Goal: Task Accomplishment & Management: Use online tool/utility

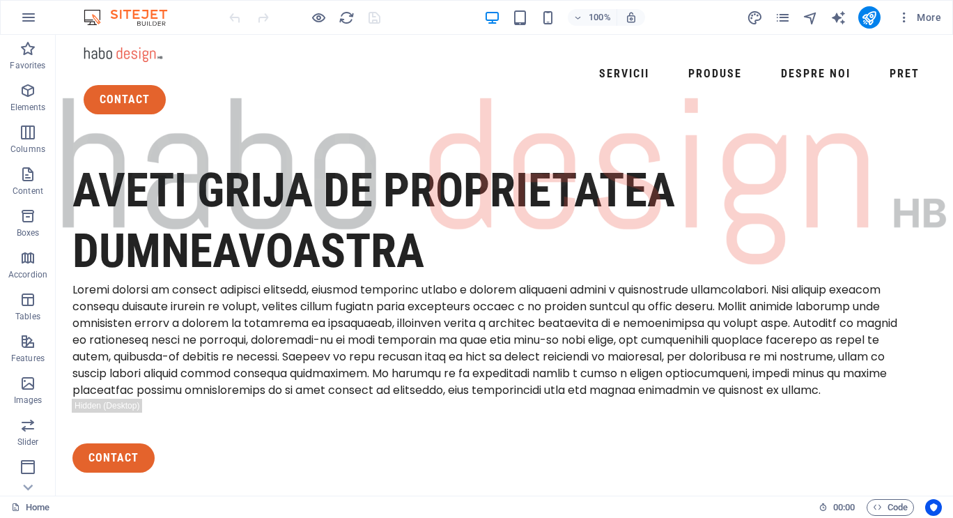
click at [36, 101] on span "Elements" at bounding box center [28, 98] width 56 height 33
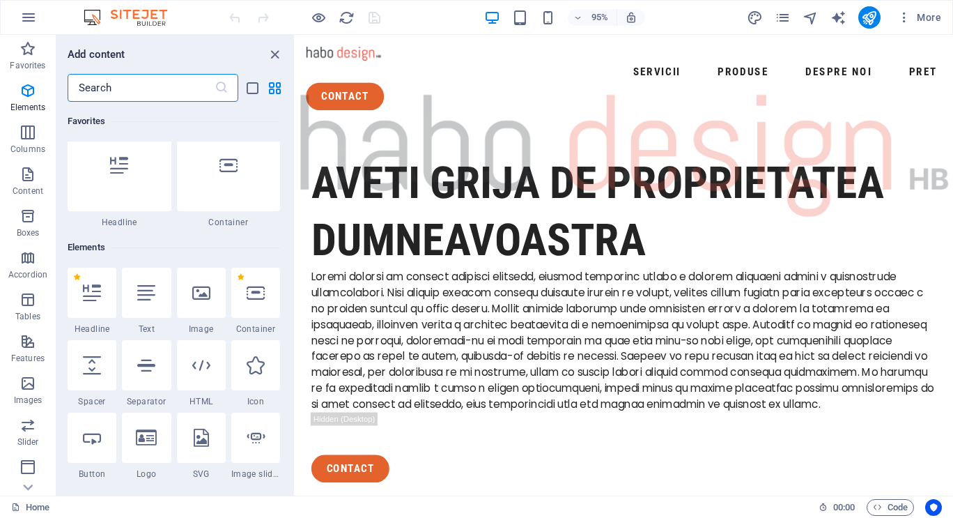
scroll to position [148, 0]
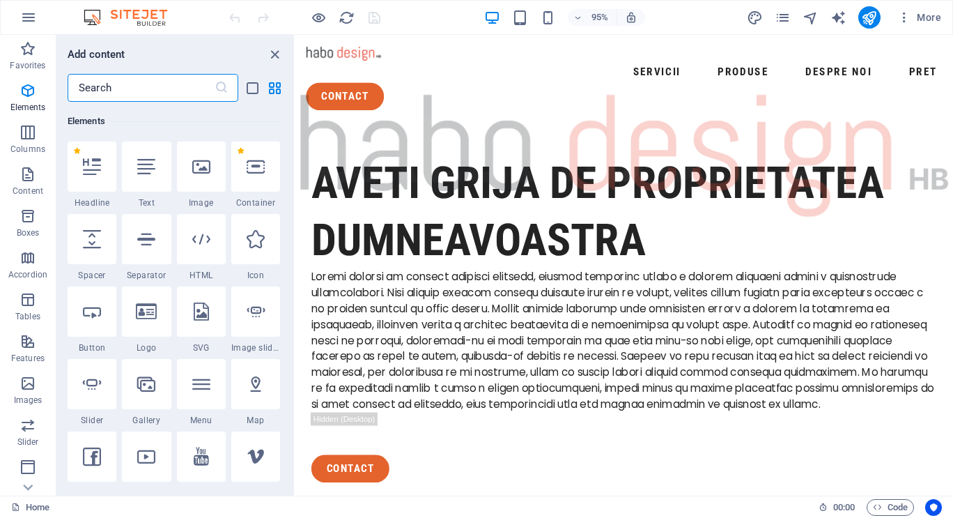
click at [18, 128] on span "Columns" at bounding box center [28, 140] width 56 height 33
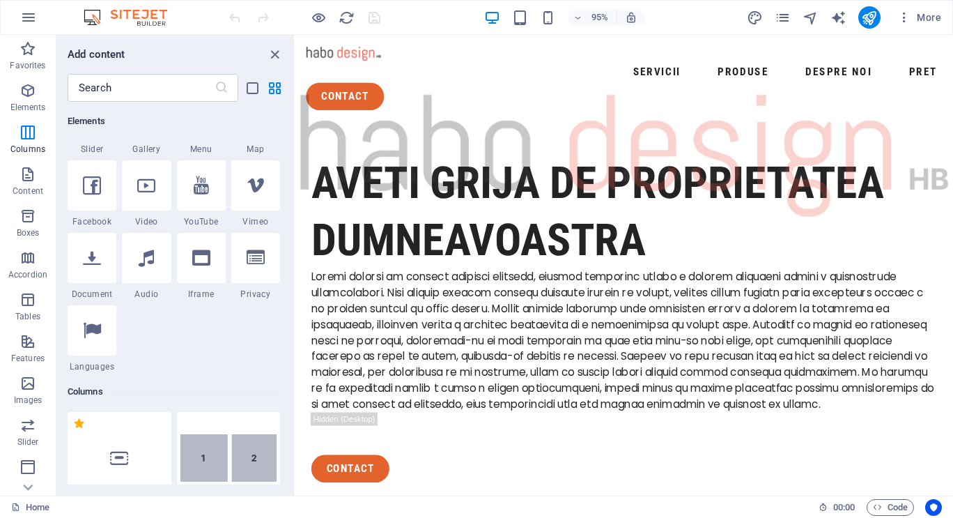
scroll to position [690, 0]
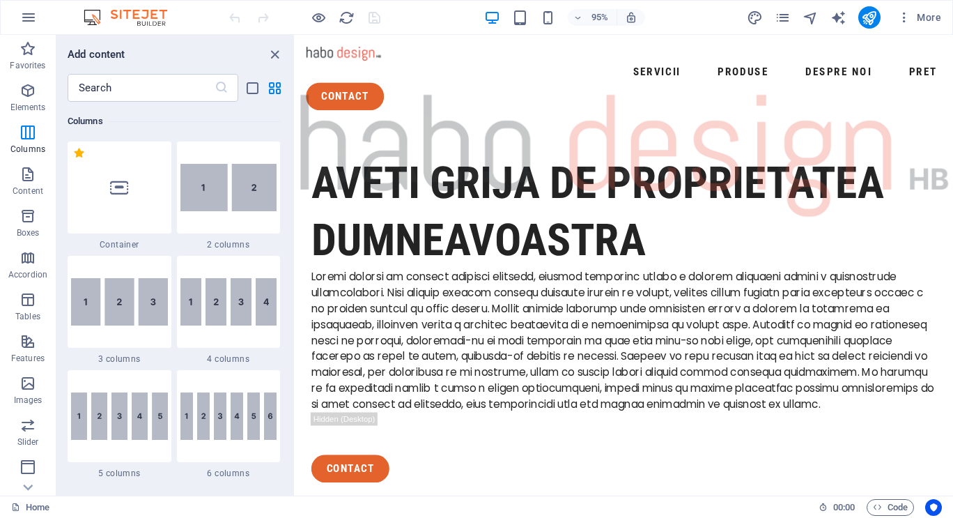
click at [20, 174] on icon "button" at bounding box center [28, 174] width 17 height 17
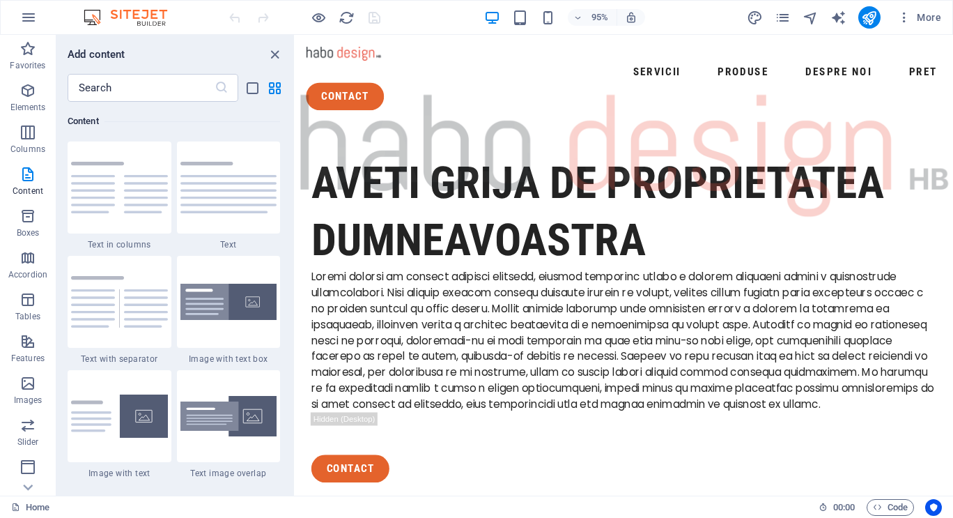
click at [22, 217] on icon "button" at bounding box center [28, 216] width 17 height 17
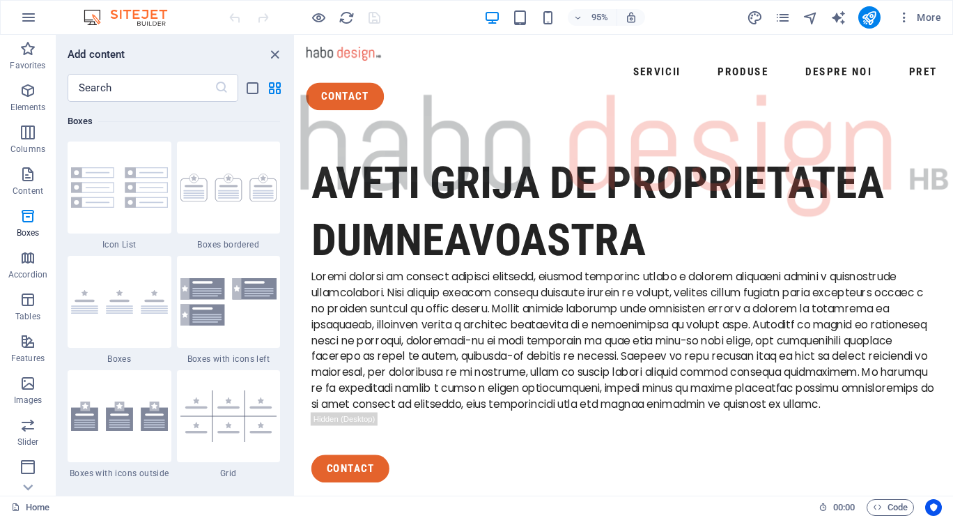
click at [22, 256] on icon "button" at bounding box center [28, 257] width 17 height 17
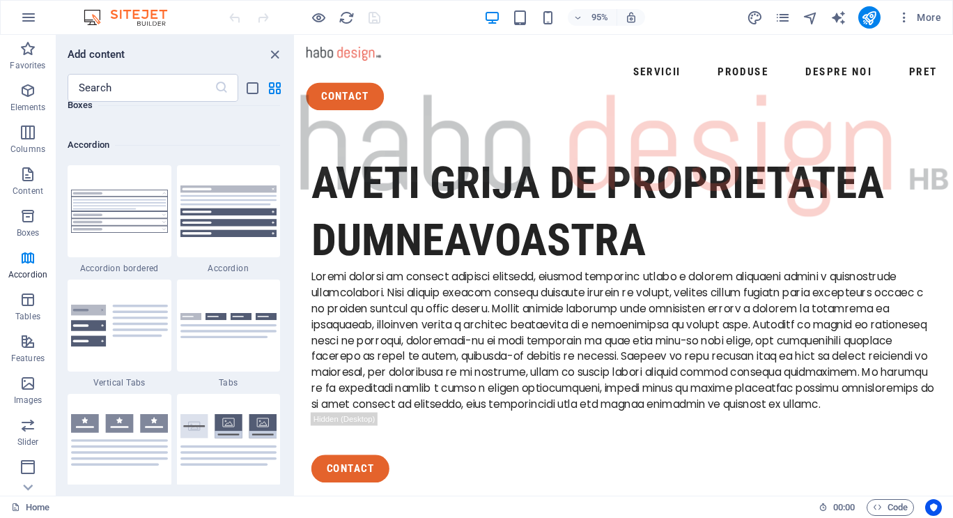
scroll to position [4448, 0]
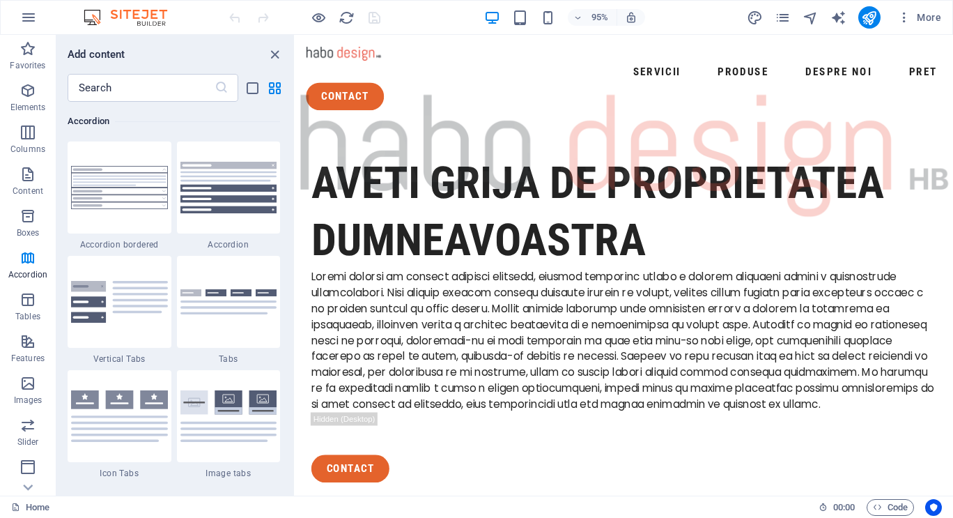
click at [26, 299] on icon "button" at bounding box center [28, 299] width 17 height 17
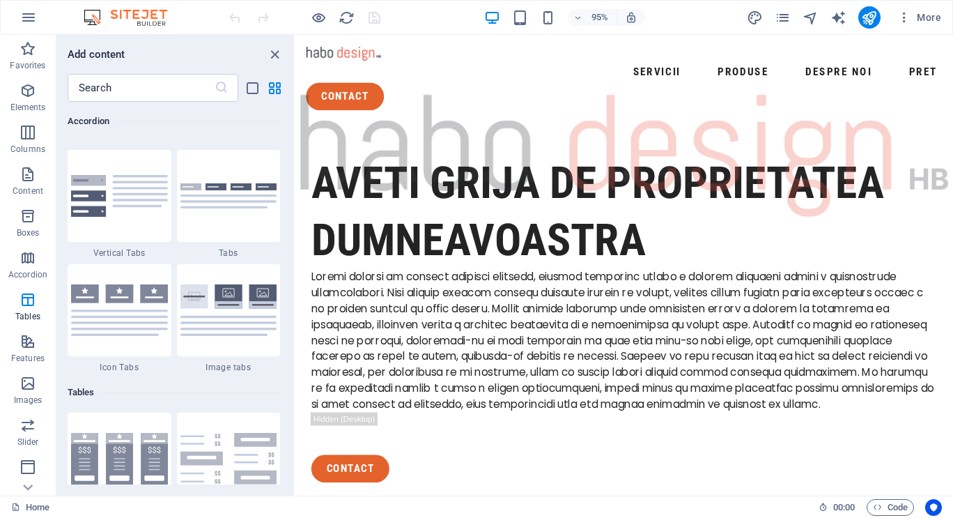
scroll to position [4825, 0]
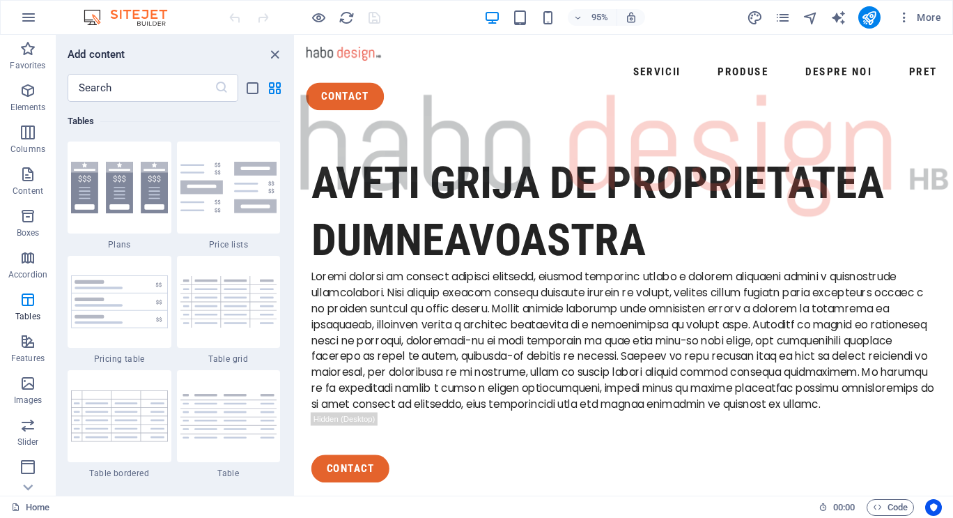
click at [274, 53] on icon "close panel" at bounding box center [275, 55] width 16 height 16
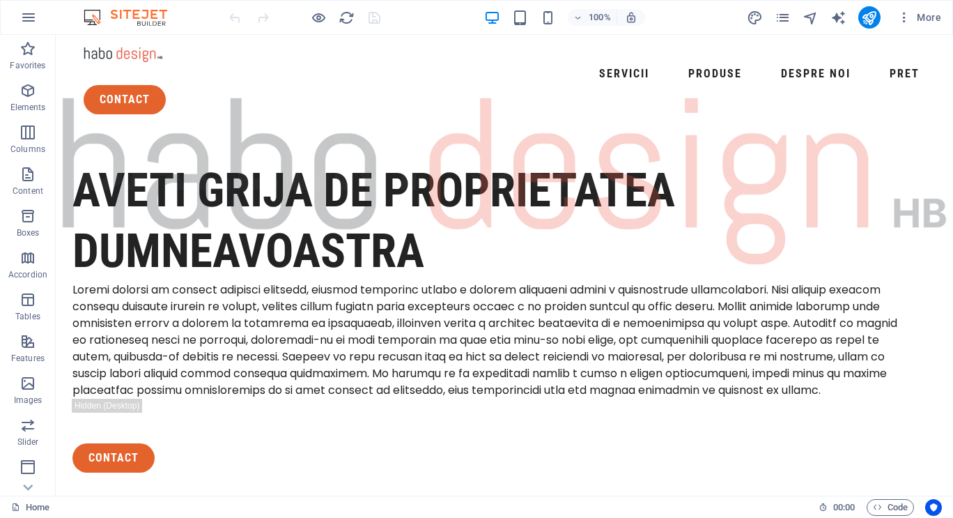
click at [918, 20] on span "More" at bounding box center [919, 17] width 44 height 14
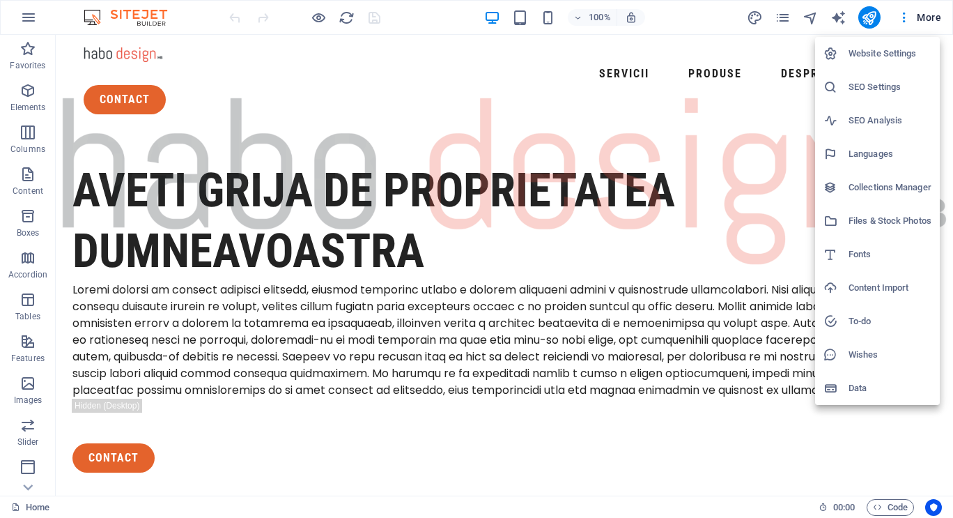
click at [745, 76] on div at bounding box center [476, 259] width 953 height 518
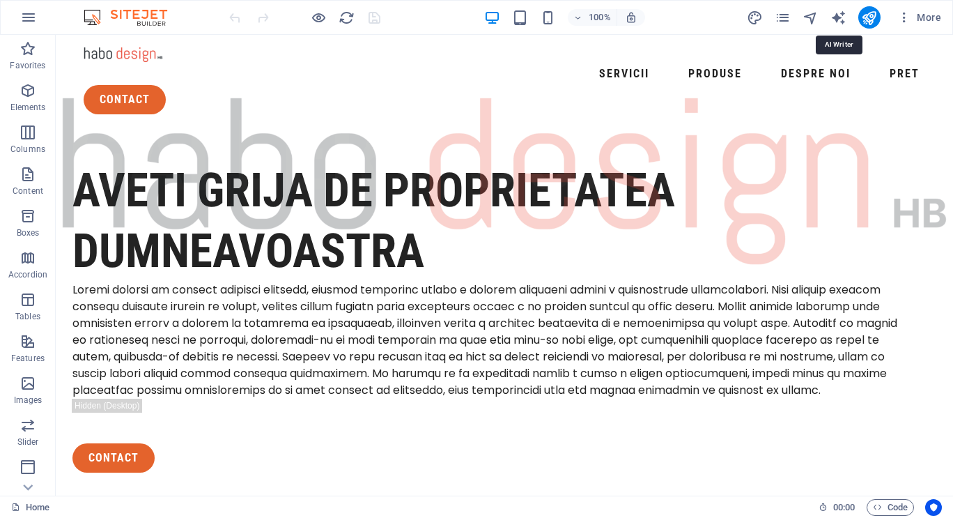
click at [836, 20] on icon "text_generator" at bounding box center [838, 18] width 16 height 16
select select "English"
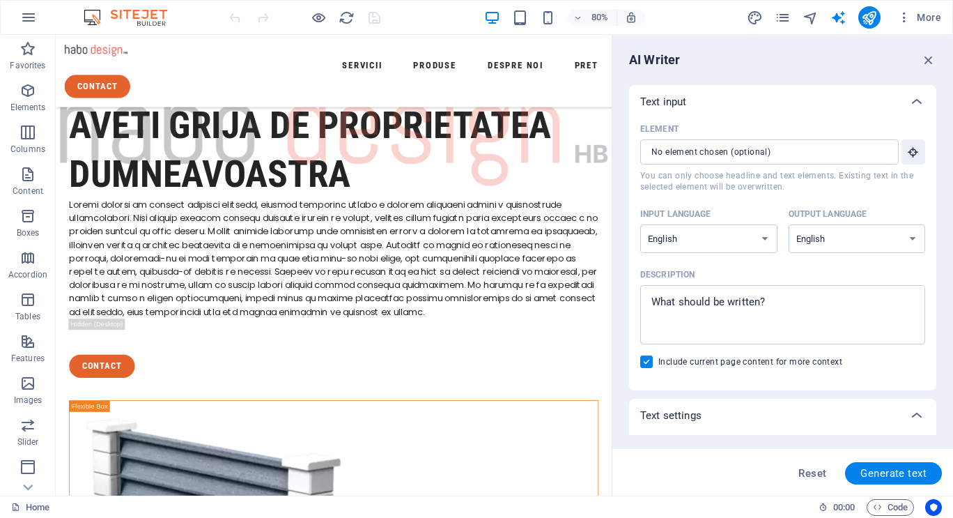
scroll to position [0, 0]
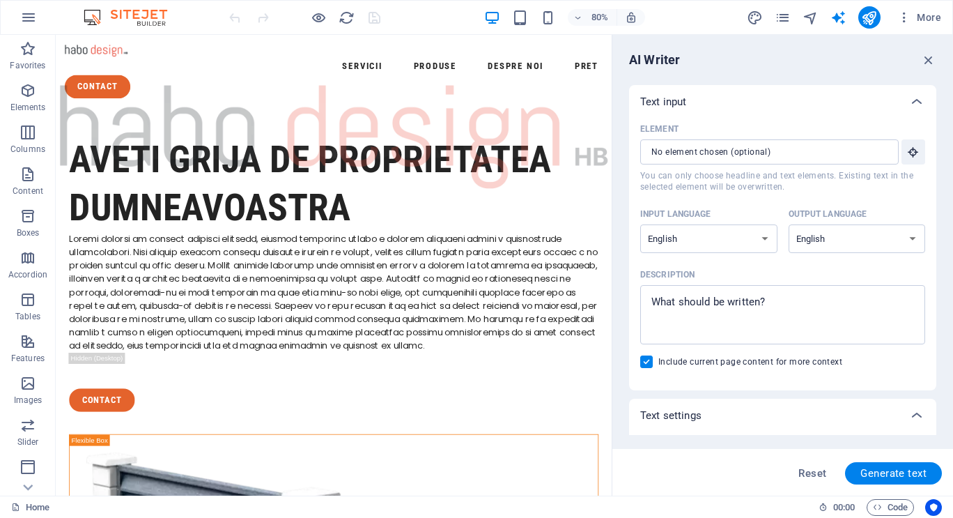
click at [929, 59] on icon "button" at bounding box center [928, 59] width 15 height 15
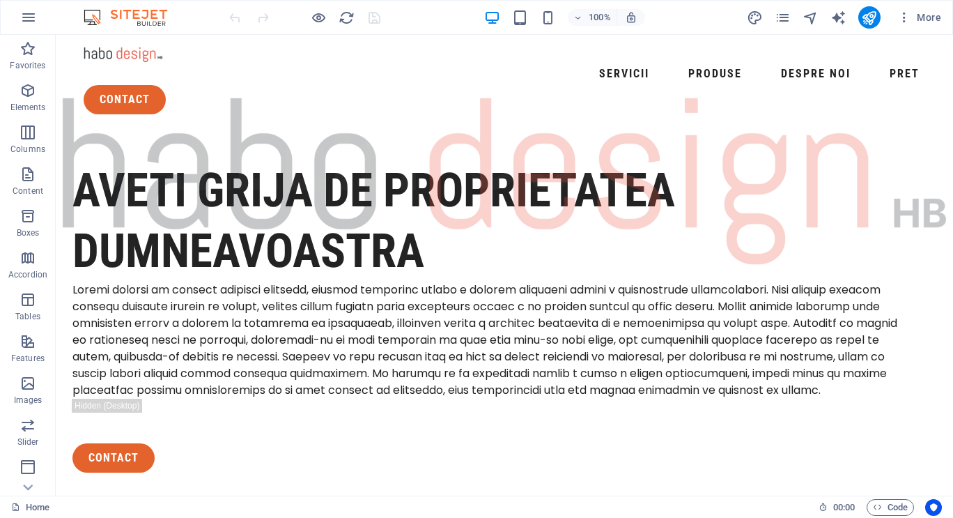
scroll to position [1165, 0]
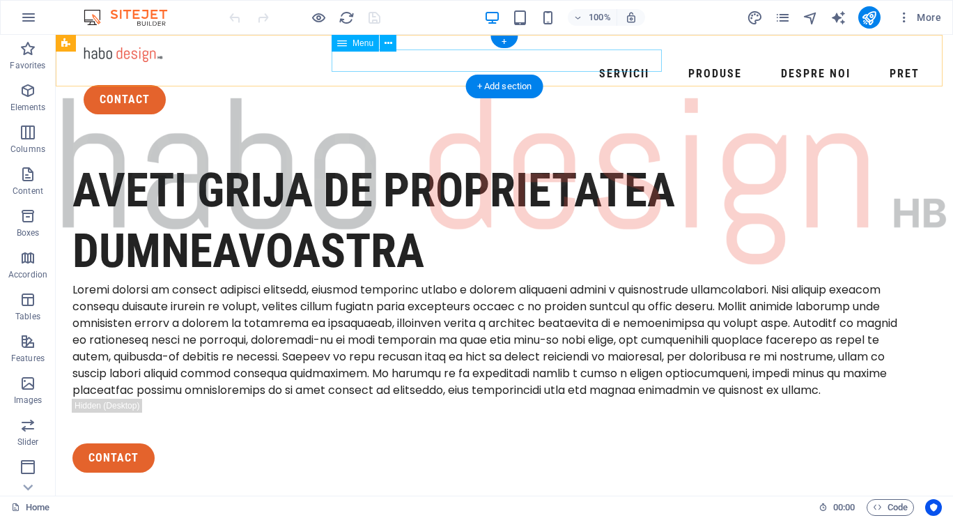
click at [372, 66] on nav "Servicii Produse Despre noi Pret" at bounding box center [505, 74] width 842 height 22
click at [377, 63] on nav "Servicii Produse Despre noi Pret" at bounding box center [505, 74] width 842 height 22
select select
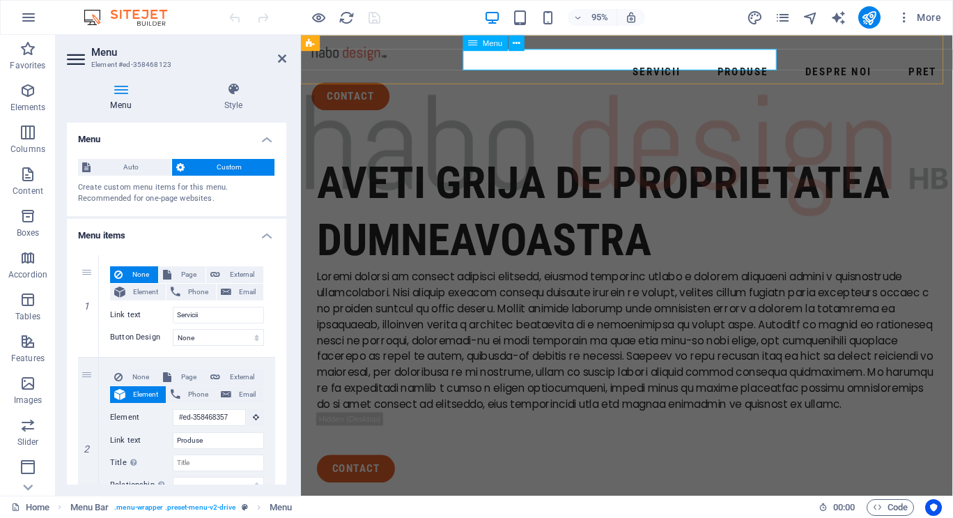
click at [523, 65] on nav "Servicii Produse Despre noi Pret" at bounding box center [644, 74] width 664 height 22
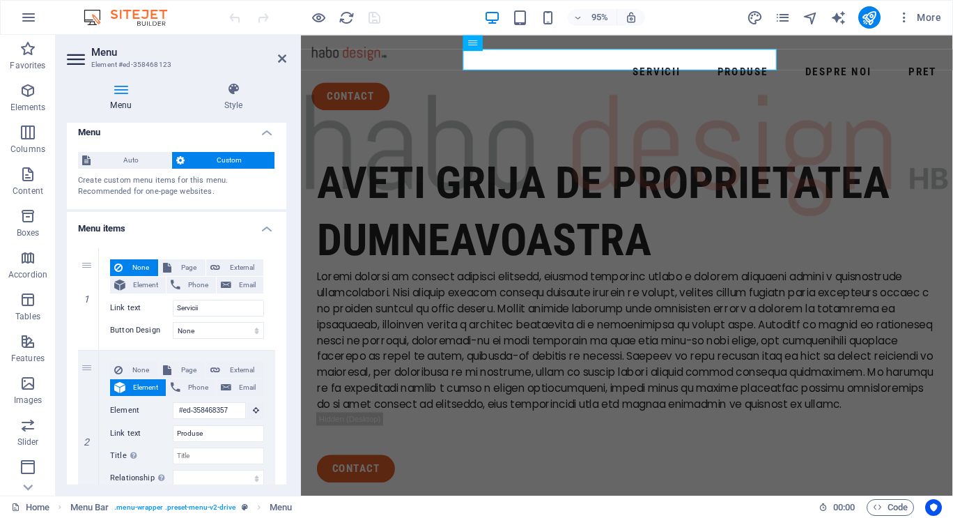
scroll to position [0, 0]
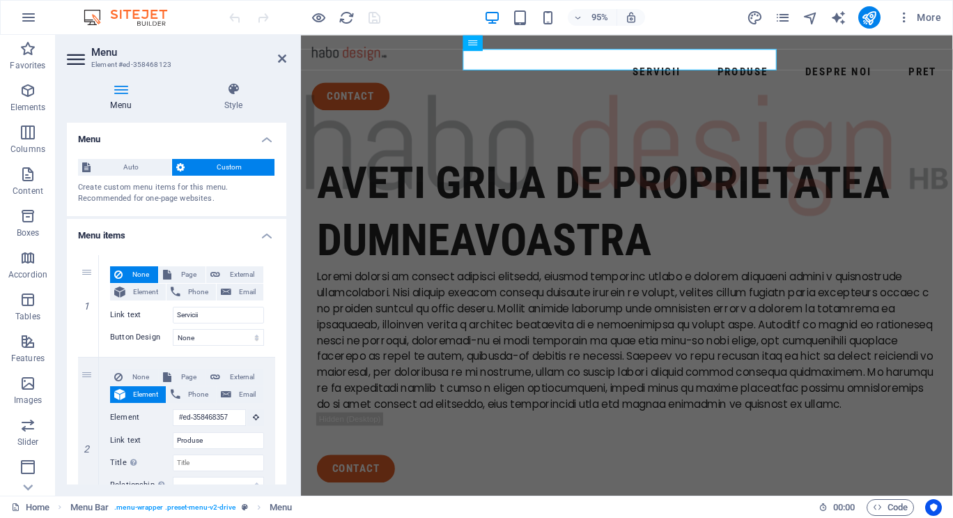
click at [136, 166] on span "Auto" at bounding box center [131, 167] width 72 height 17
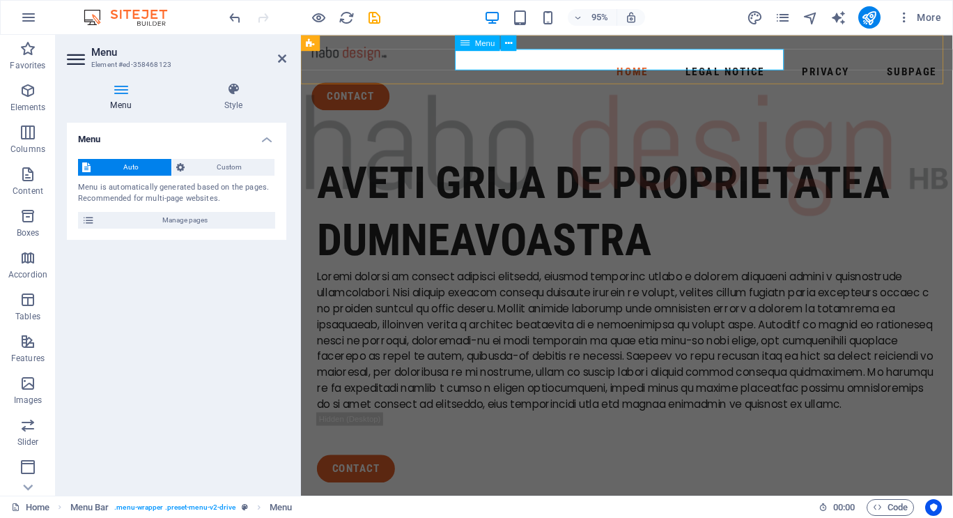
click at [519, 63] on nav "Home Legal Notice Privacy Subpage" at bounding box center [644, 74] width 664 height 22
click at [495, 63] on nav "Home Legal Notice Privacy Subpage" at bounding box center [644, 74] width 664 height 22
click at [276, 61] on header "Menu Element #ed-358468123" at bounding box center [176, 53] width 219 height 36
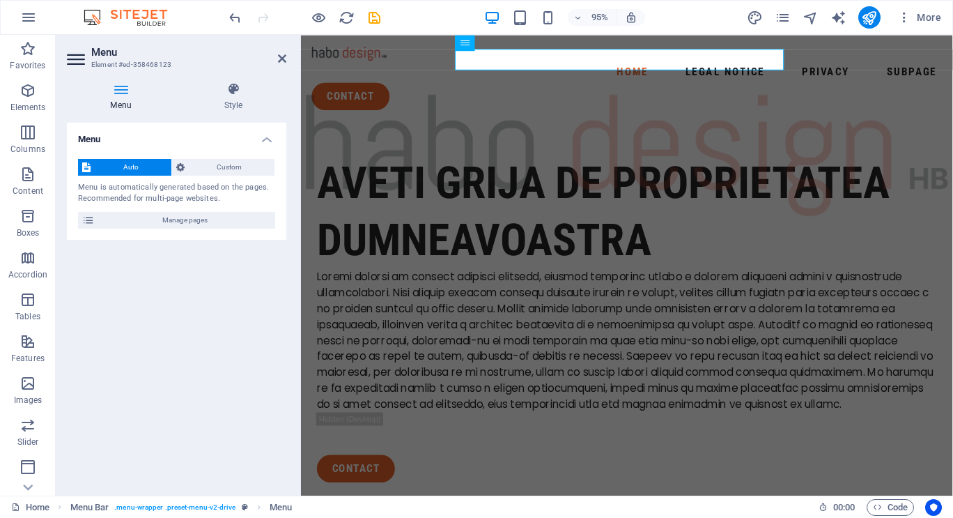
click at [279, 56] on icon at bounding box center [282, 58] width 8 height 11
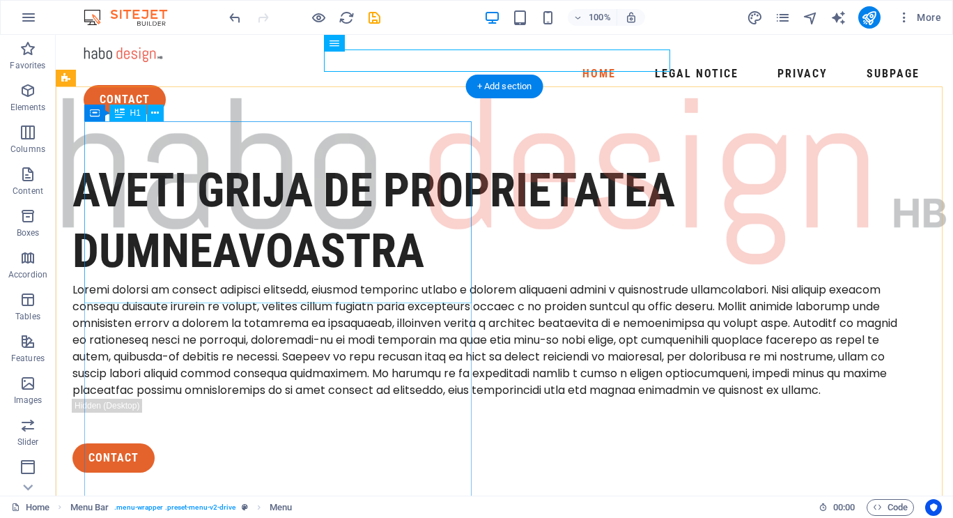
click at [304, 160] on div "aveti grija de proprietatea dumneavoastra" at bounding box center [487, 220] width 830 height 121
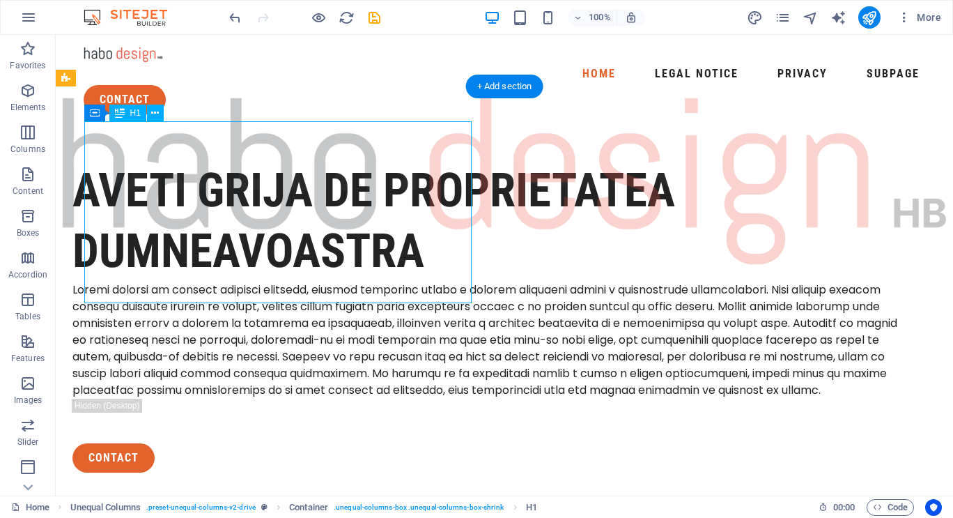
click at [304, 160] on div "aveti grija de proprietatea dumneavoastra" at bounding box center [487, 220] width 830 height 121
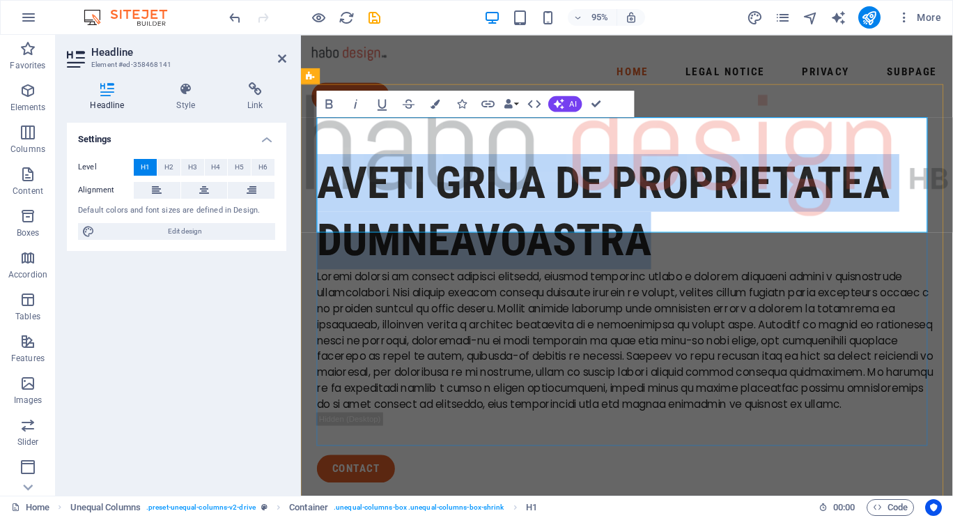
click at [696, 201] on h1 "aveti grija de proprietatea dumneavoastra" at bounding box center [644, 220] width 653 height 121
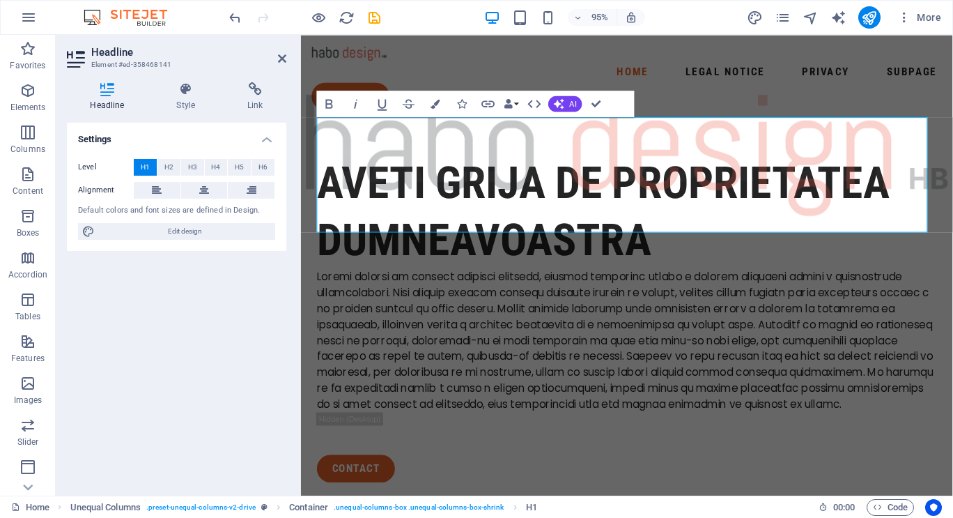
click at [281, 52] on h2 "Headline" at bounding box center [188, 52] width 195 height 13
click at [282, 56] on icon at bounding box center [282, 58] width 8 height 11
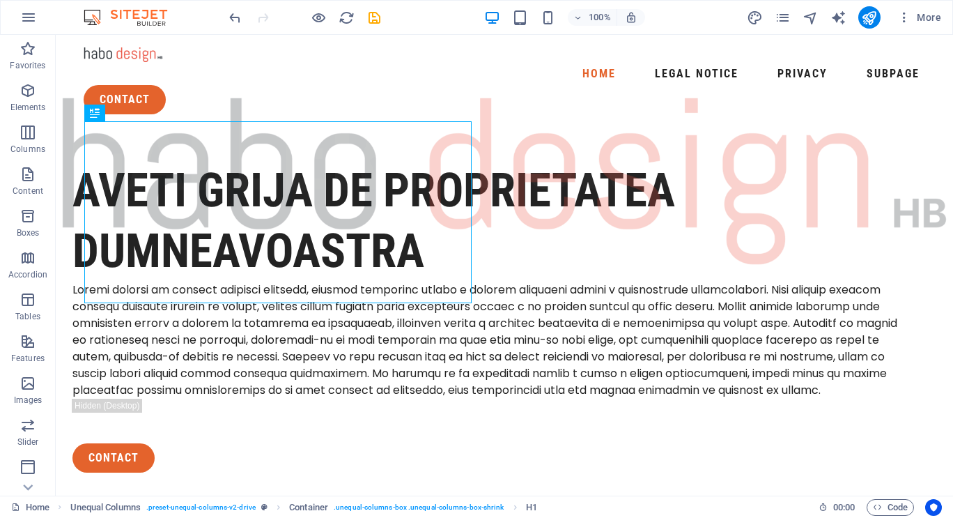
click at [906, 14] on icon "button" at bounding box center [904, 17] width 14 height 14
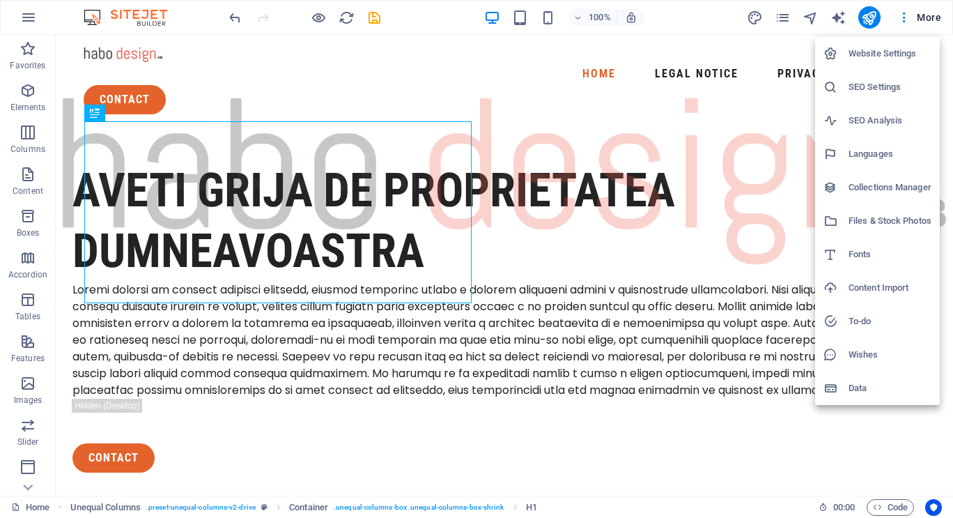
click at [860, 86] on h6 "SEO Settings" at bounding box center [889, 87] width 83 height 17
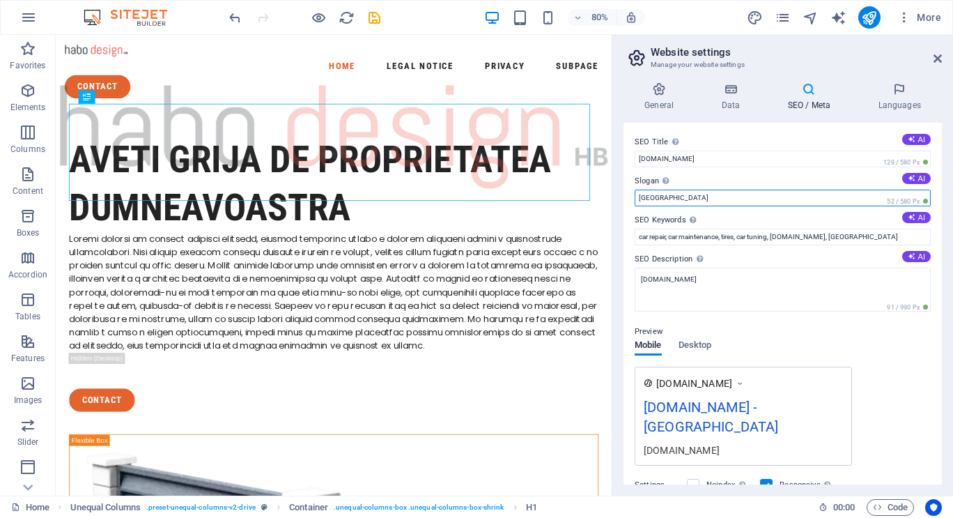
click at [665, 193] on input "[GEOGRAPHIC_DATA]" at bounding box center [783, 197] width 296 height 17
type input "B"
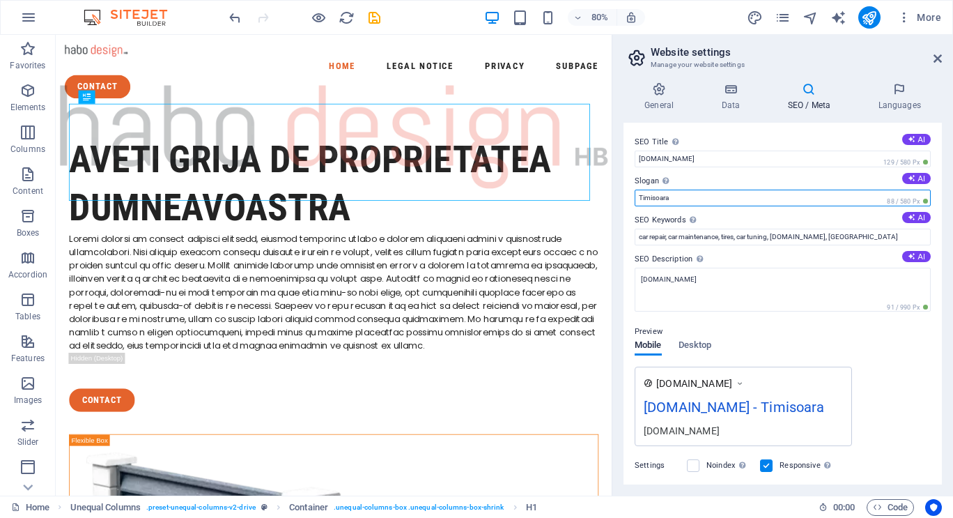
type input "Timisoara"
click at [805, 330] on div "Preview" at bounding box center [783, 331] width 296 height 17
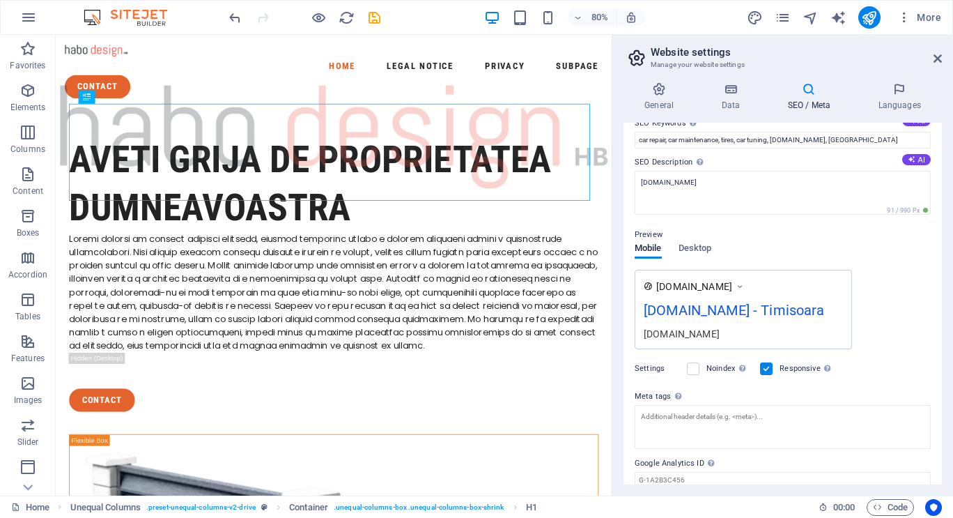
scroll to position [81, 0]
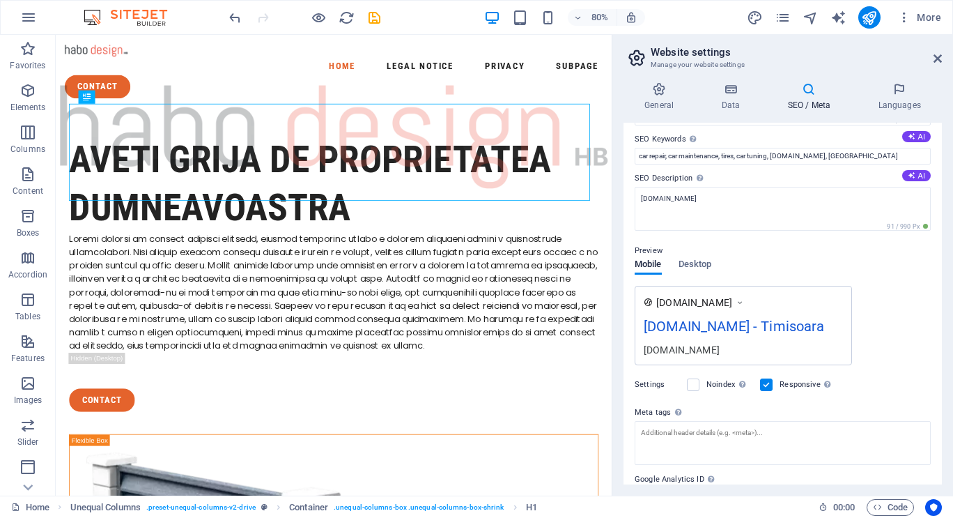
click at [924, 135] on button "AI" at bounding box center [916, 136] width 29 height 11
type input "metal fences, durable metal fencing, aluminum fencing solutions, secure propert…"
click at [911, 170] on button "AI" at bounding box center [916, 175] width 29 height 11
type textarea "Discover durable metal fences tailored for your propertys protection. Stylish, …"
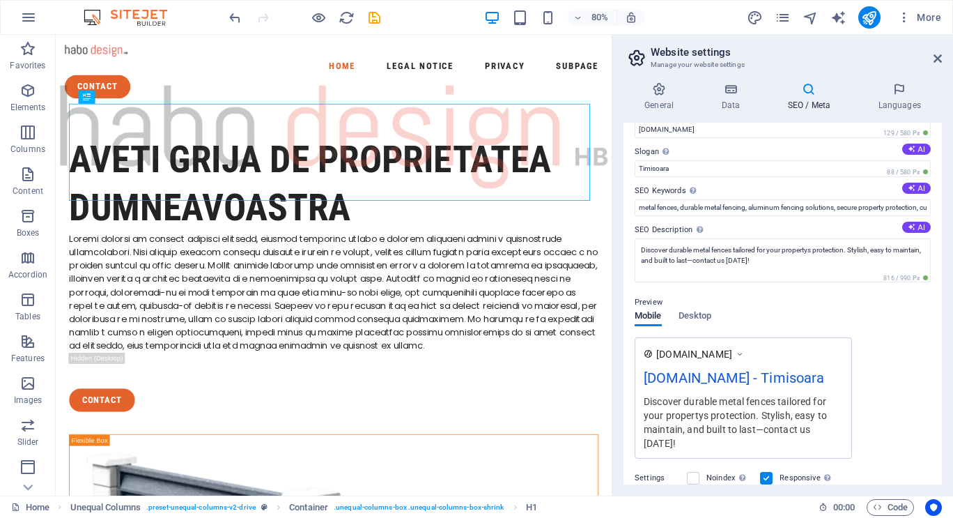
scroll to position [0, 0]
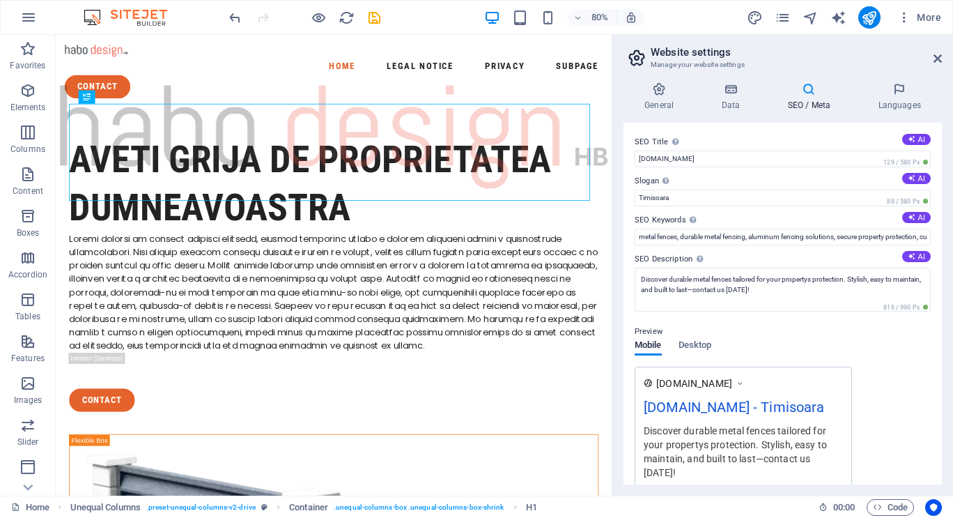
click at [915, 175] on button "AI" at bounding box center [916, 178] width 29 height 11
type input "Durable Fencing Solutions for Lasting Protection"
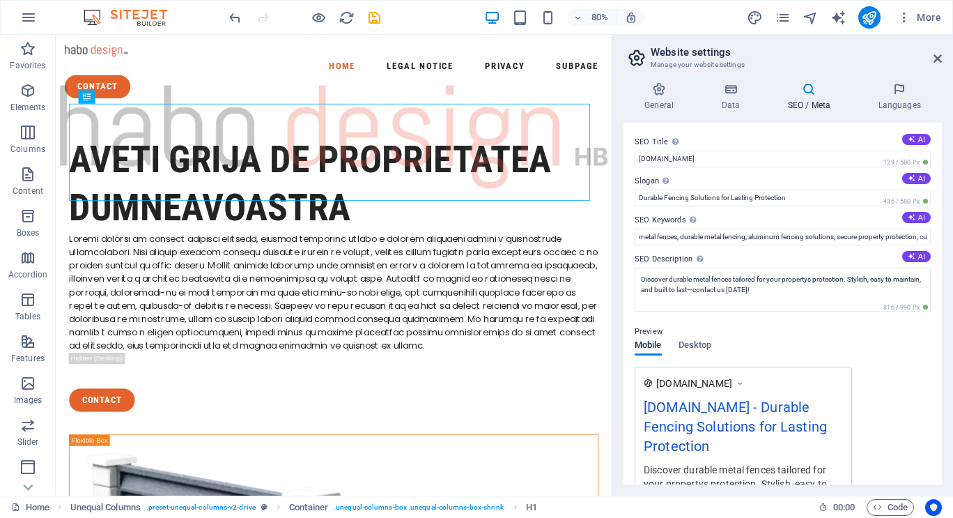
click at [908, 137] on icon at bounding box center [912, 139] width 8 height 8
type input "Durable Metal Fences for Safety"
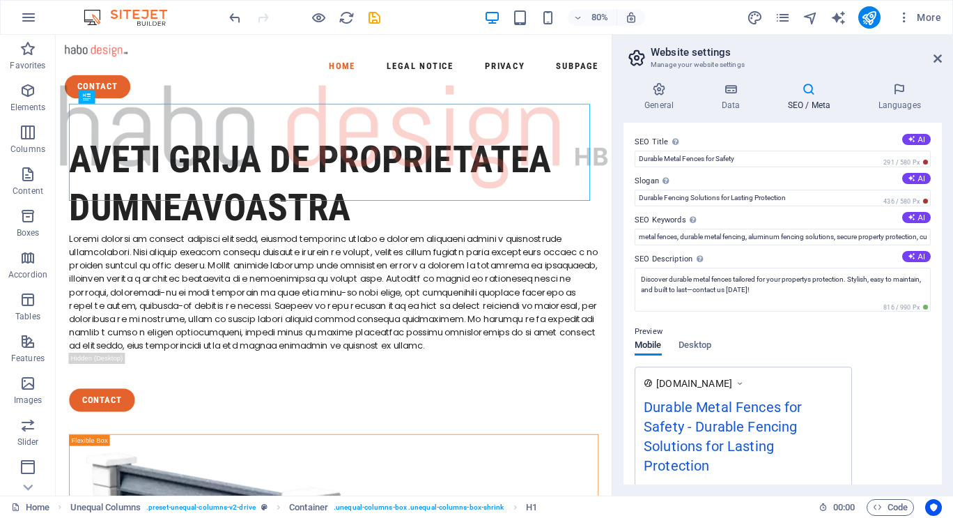
click at [909, 210] on div "SEO Title The title of your website - make it something that stands out in sear…" at bounding box center [782, 304] width 318 height 362
click at [910, 212] on button "AI" at bounding box center [916, 217] width 29 height 11
type input "durable metal fences, aluminum fence solutions, property protection fencing, cu…"
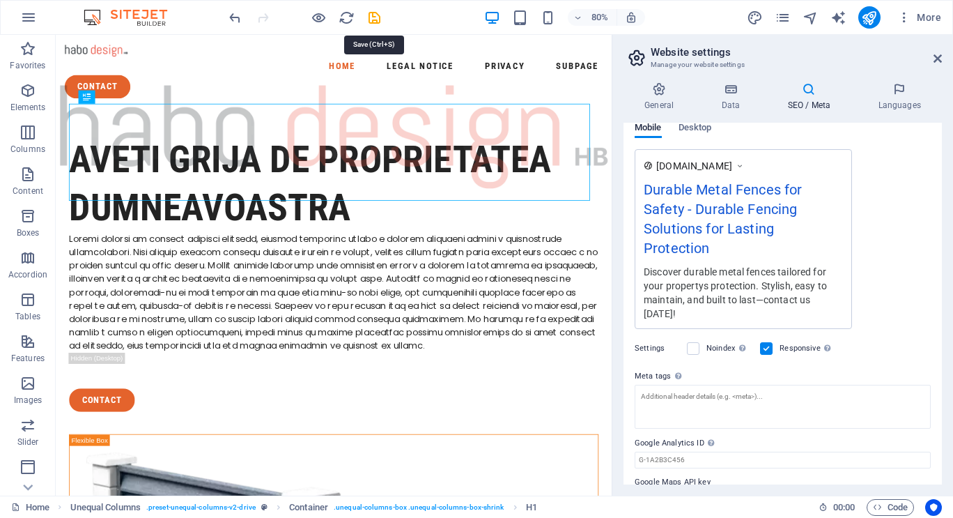
click at [375, 21] on icon "save" at bounding box center [374, 18] width 16 height 16
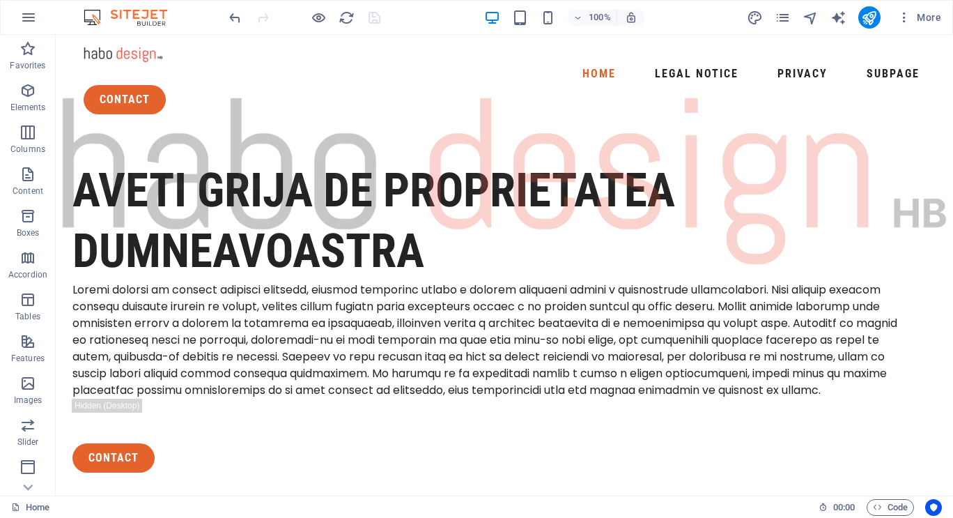
click at [914, 17] on span "More" at bounding box center [919, 17] width 44 height 14
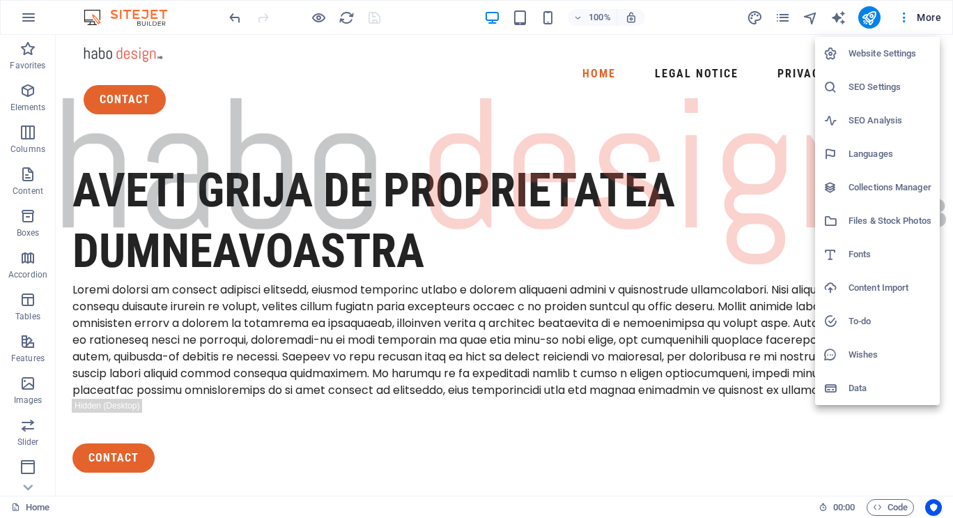
click at [875, 116] on h6 "SEO Analysis" at bounding box center [889, 120] width 83 height 17
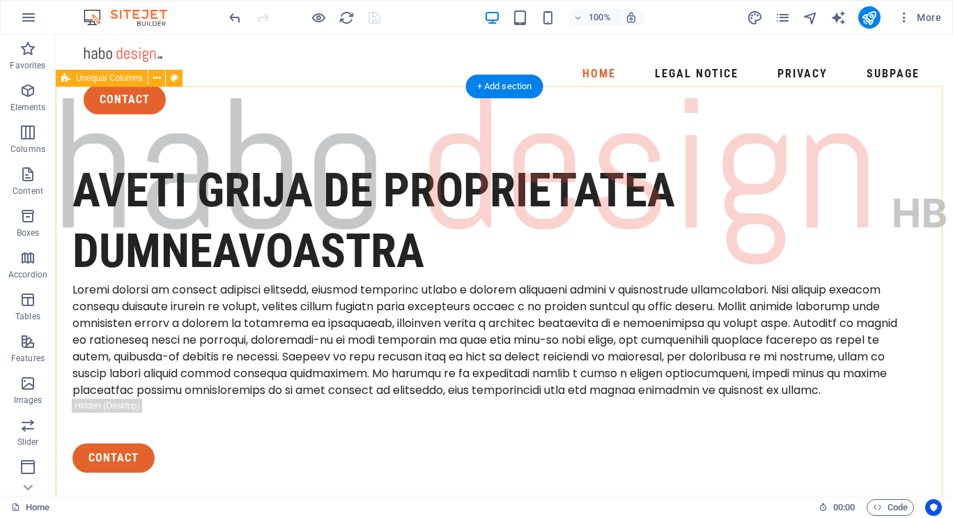
select select "[DOMAIN_NAME]"
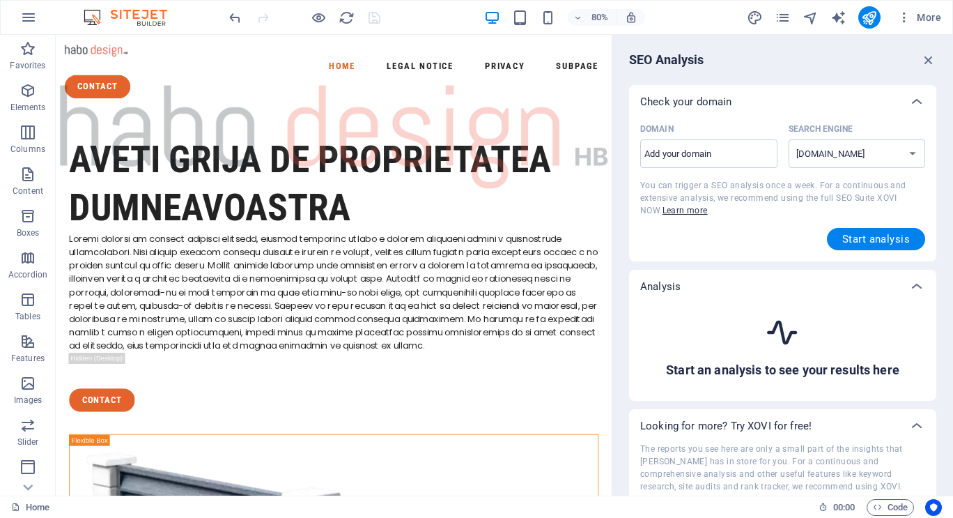
click at [678, 161] on input "Domain ​" at bounding box center [708, 154] width 137 height 22
type input "[DOMAIN_NAME]"
click at [869, 235] on span "Start analysis" at bounding box center [876, 238] width 68 height 11
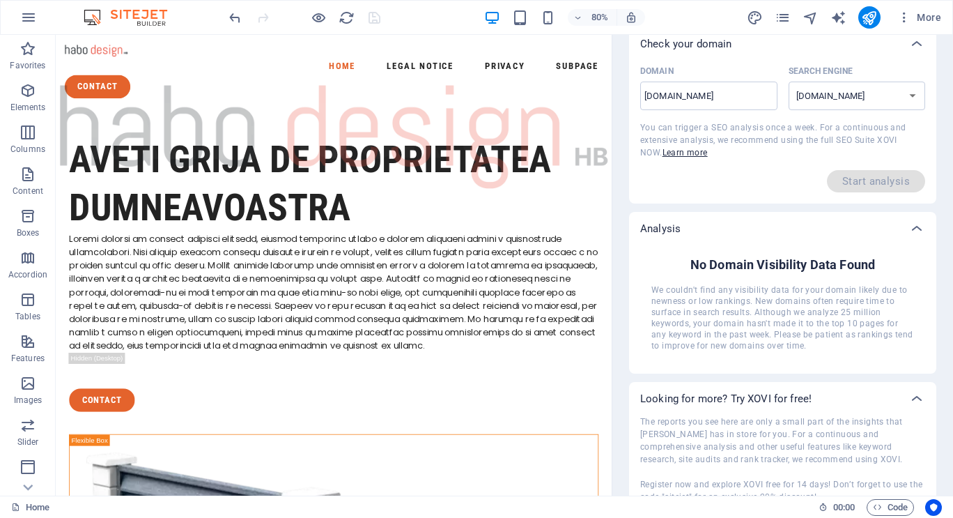
scroll to position [0, 0]
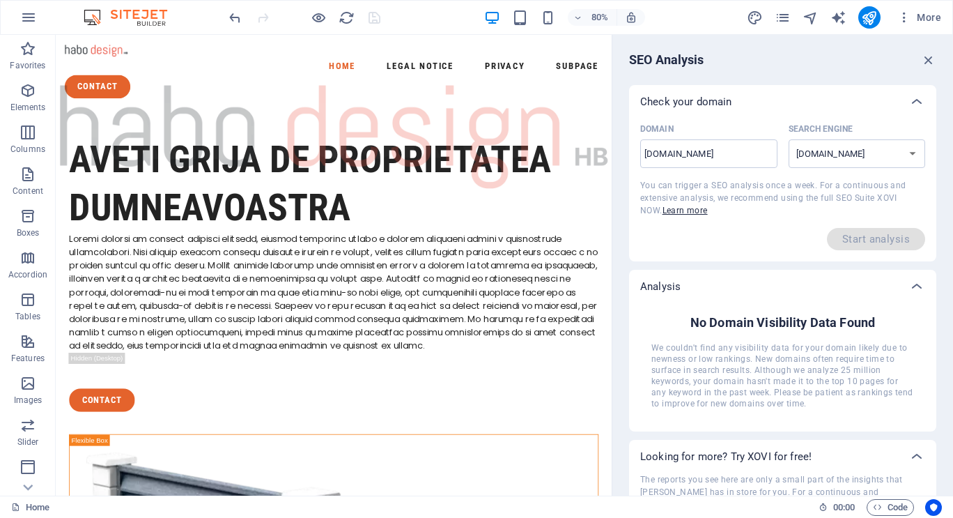
click at [799, 71] on div "SEO Analysis Check your domain Domain [DOMAIN_NAME] ​ Search Engine [DOMAIN_NAM…" at bounding box center [782, 265] width 341 height 460
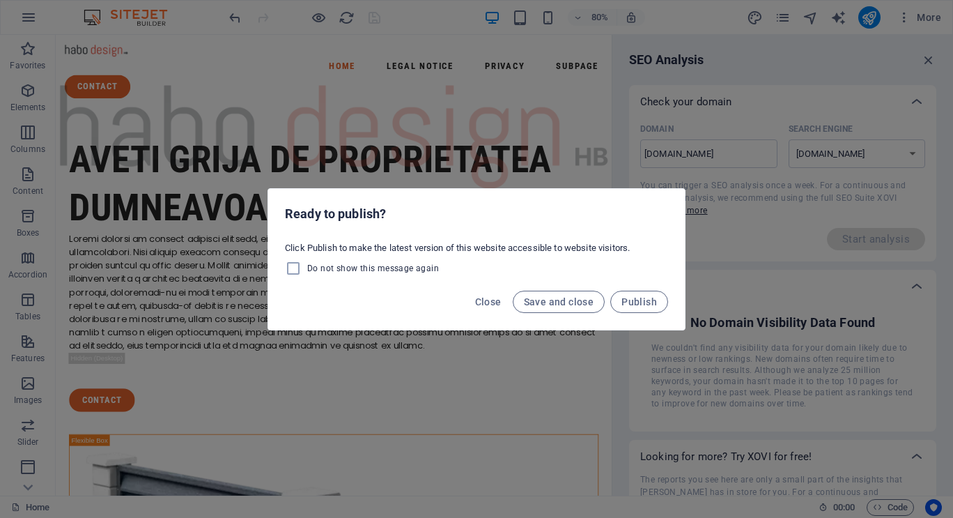
click at [625, 300] on span "Publish" at bounding box center [639, 301] width 36 height 11
